Goal: Transaction & Acquisition: Purchase product/service

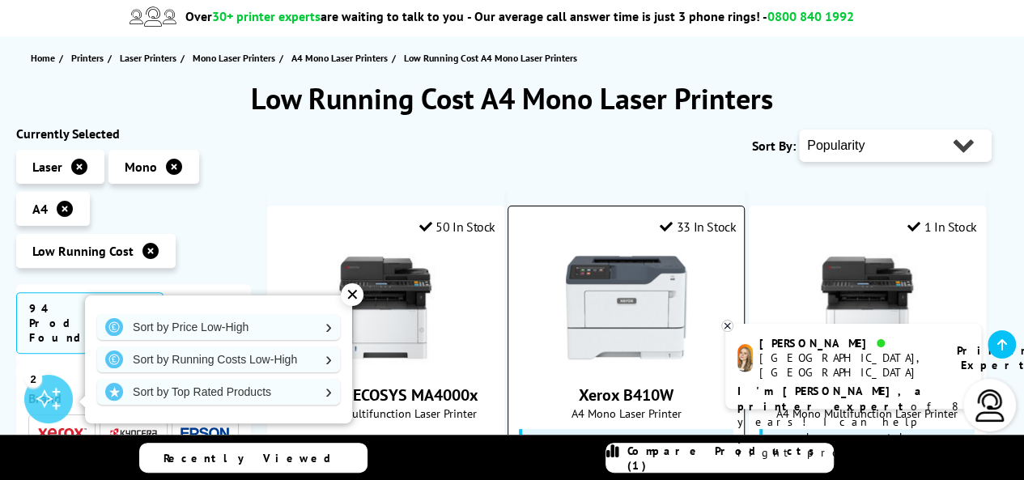
scroll to position [141, 0]
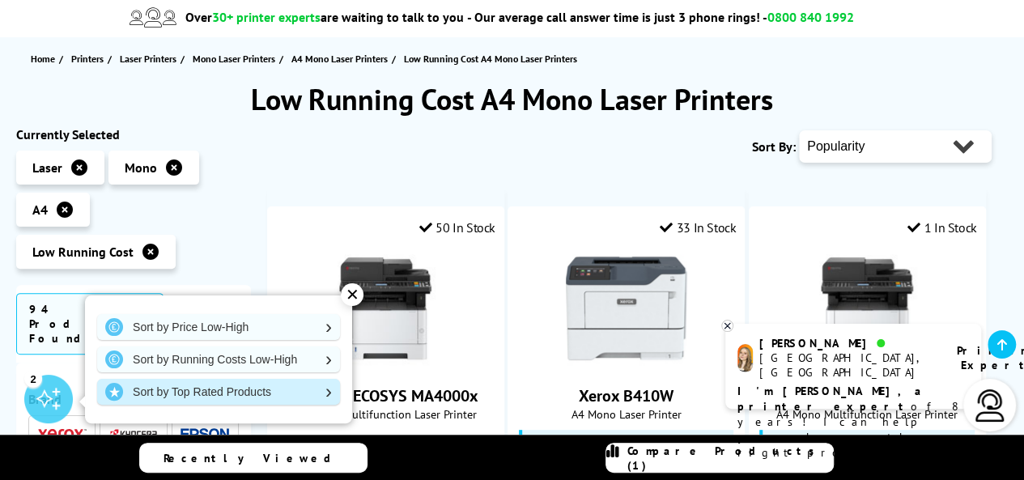
click at [274, 386] on link "Sort by Top Rated Products" at bounding box center [218, 392] width 243 height 26
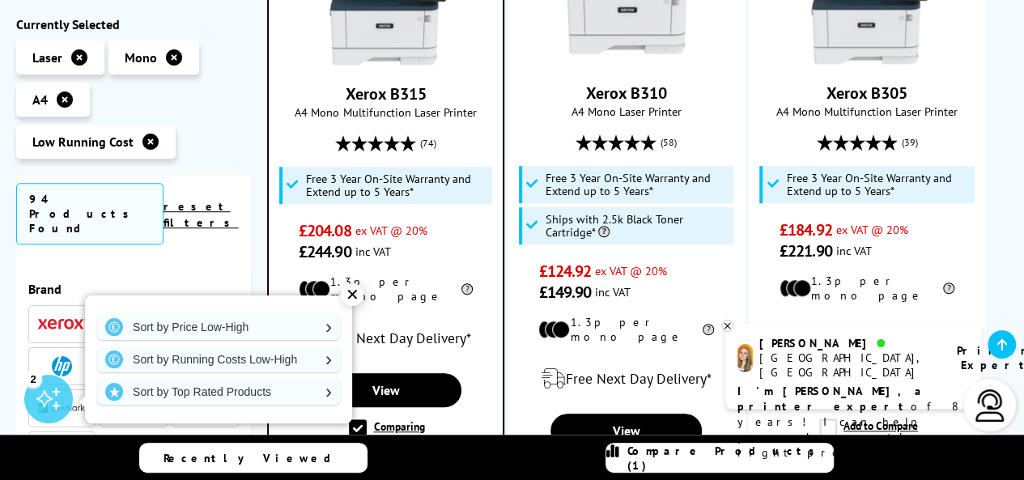
scroll to position [441, 0]
